Goal: Transaction & Acquisition: Purchase product/service

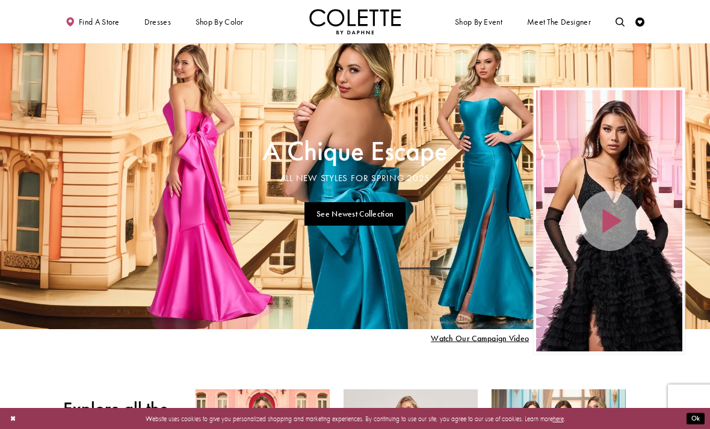
scroll to position [5, 0]
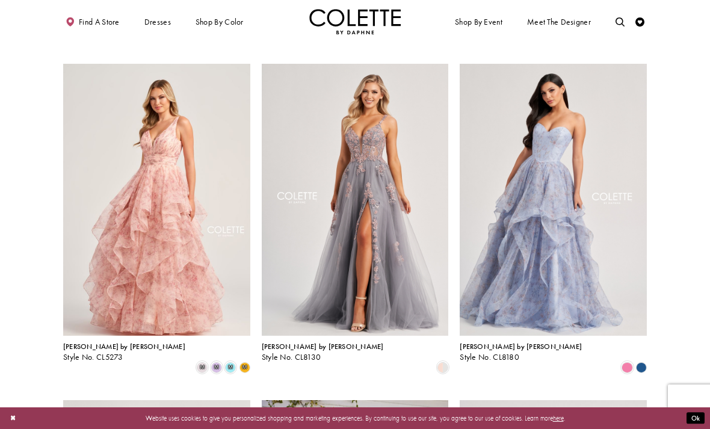
scroll to position [702, 0]
click at [641, 360] on polygon "Product List" at bounding box center [641, 367] width 14 height 14
click at [642, 360] on polygon "Product List" at bounding box center [641, 367] width 14 height 14
click at [627, 361] on span "Product List" at bounding box center [627, 366] width 11 height 11
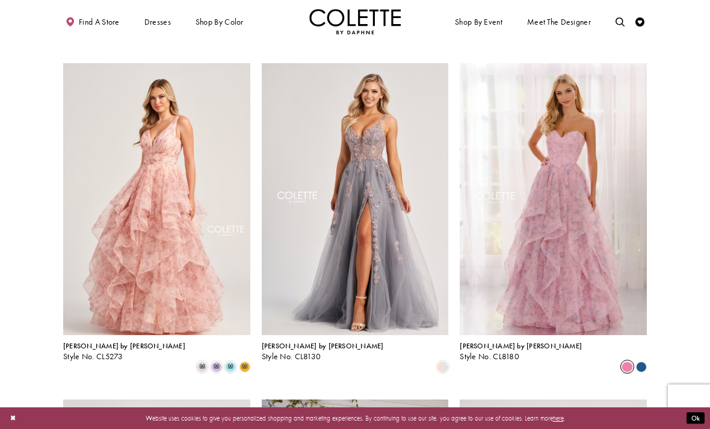
click at [643, 360] on polygon "Product List" at bounding box center [641, 367] width 14 height 14
click at [639, 360] on polygon "Product List" at bounding box center [641, 367] width 14 height 14
click at [638, 360] on polygon "Product List" at bounding box center [641, 367] width 14 height 14
click at [641, 360] on polygon "Product List" at bounding box center [641, 367] width 14 height 14
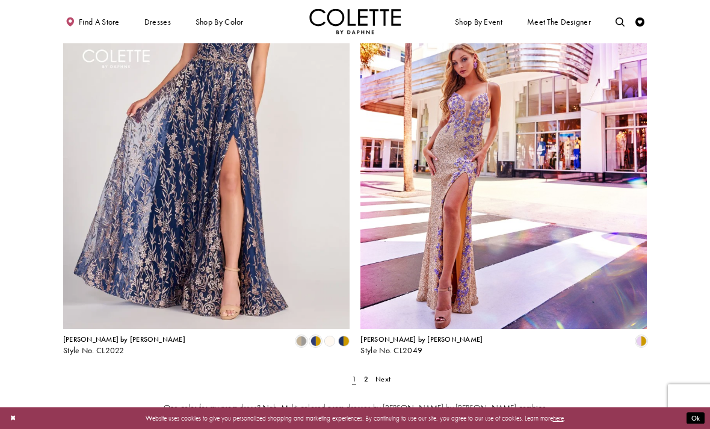
scroll to position [1525, 0]
click at [380, 374] on span "Next" at bounding box center [383, 379] width 15 height 10
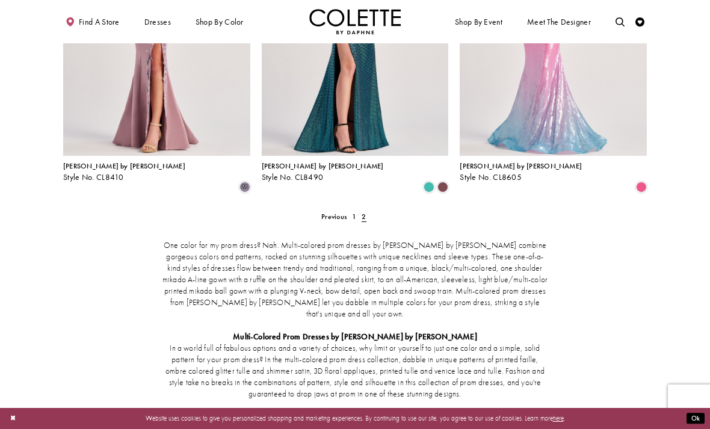
scroll to position [545, 0]
click at [352, 212] on span "1" at bounding box center [354, 217] width 4 height 10
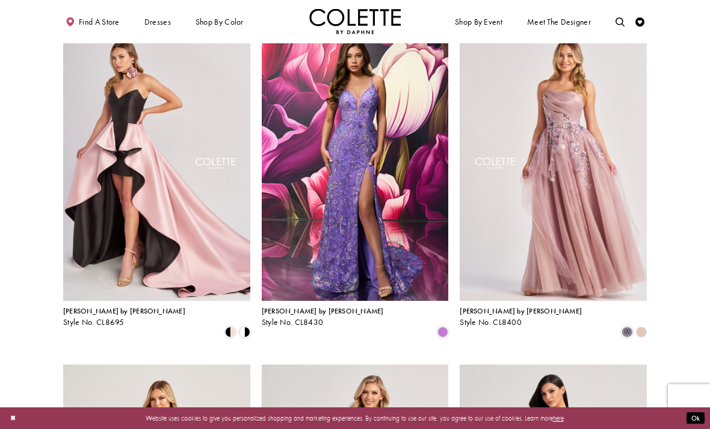
scroll to position [400, 0]
click at [627, 327] on span "m" at bounding box center [627, 332] width 11 height 11
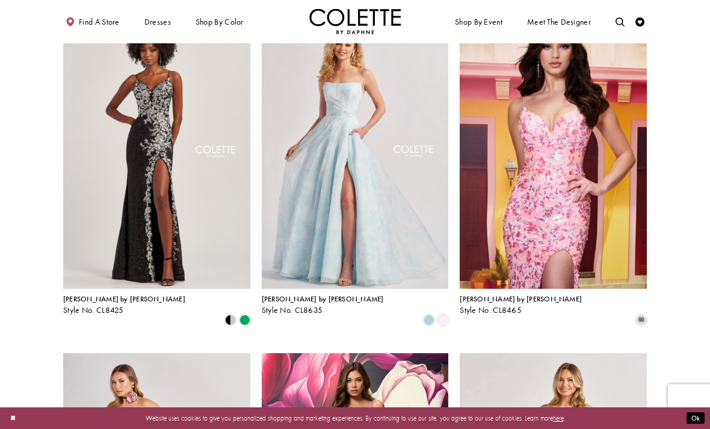
scroll to position [0, 0]
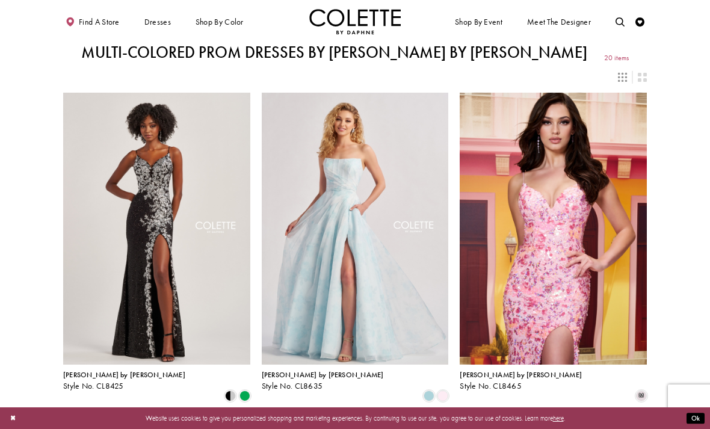
click at [0, 0] on div "Primary block" at bounding box center [0, 0] width 0 height 0
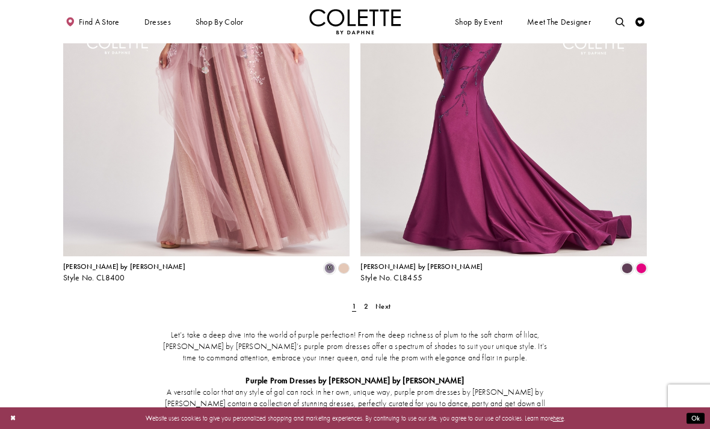
scroll to position [1603, 0]
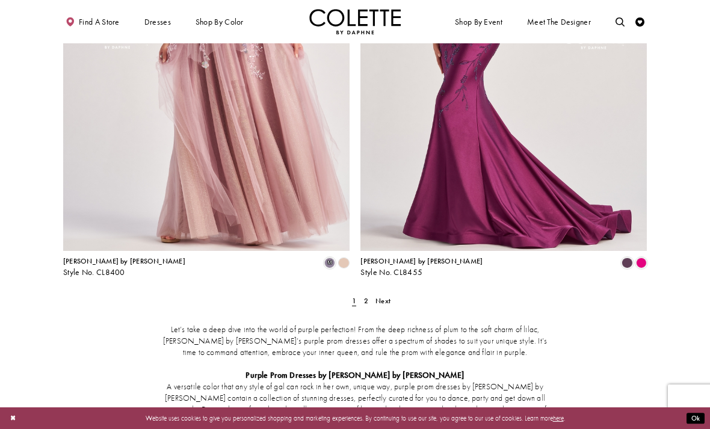
click at [382, 296] on span "Next" at bounding box center [383, 301] width 15 height 10
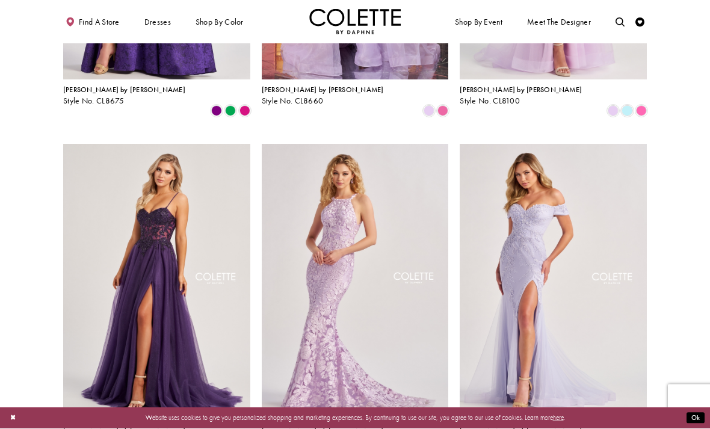
scroll to position [285, 0]
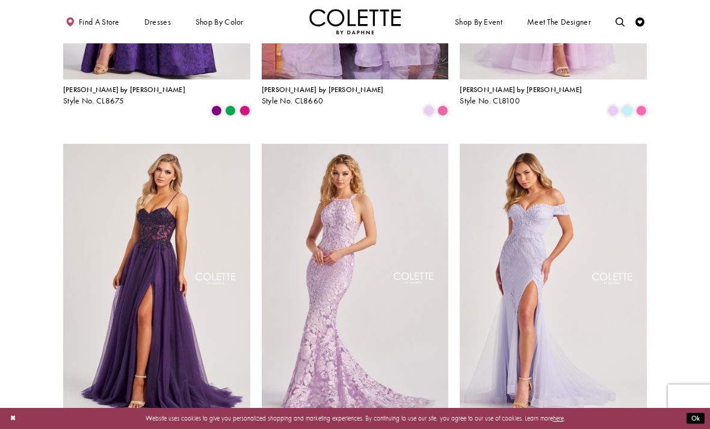
click at [107, 421] on span "Colette by Daphne" at bounding box center [124, 426] width 122 height 10
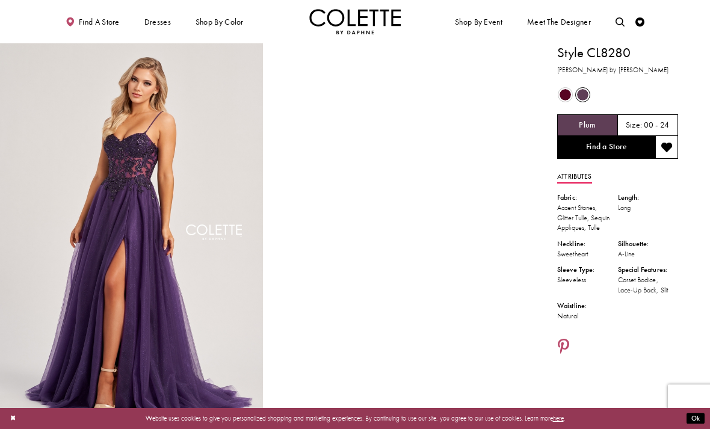
click at [565, 92] on span "Product color controls state depends on size chosen" at bounding box center [565, 94] width 11 height 11
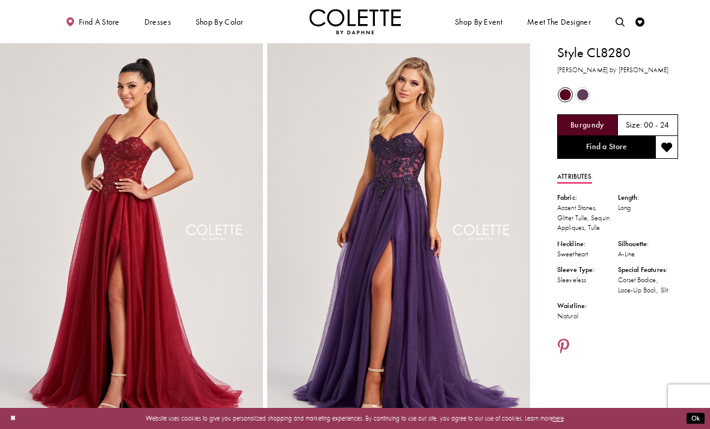
click at [585, 93] on span "Product color controls state depends on size chosen" at bounding box center [582, 94] width 11 height 11
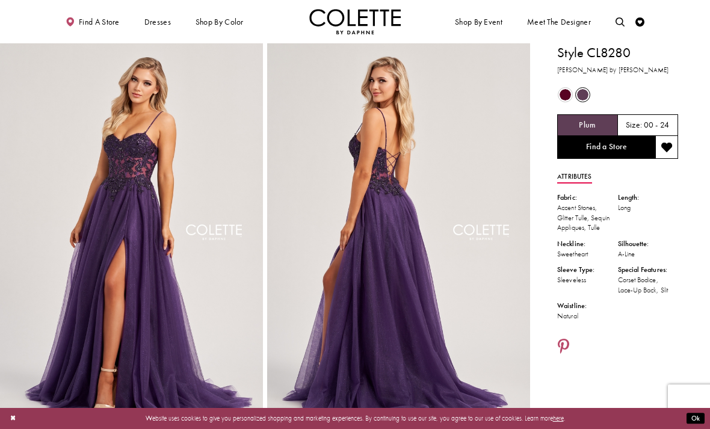
click at [649, 124] on h5 "00 - 24" at bounding box center [657, 125] width 26 height 9
